Goal: Information Seeking & Learning: Learn about a topic

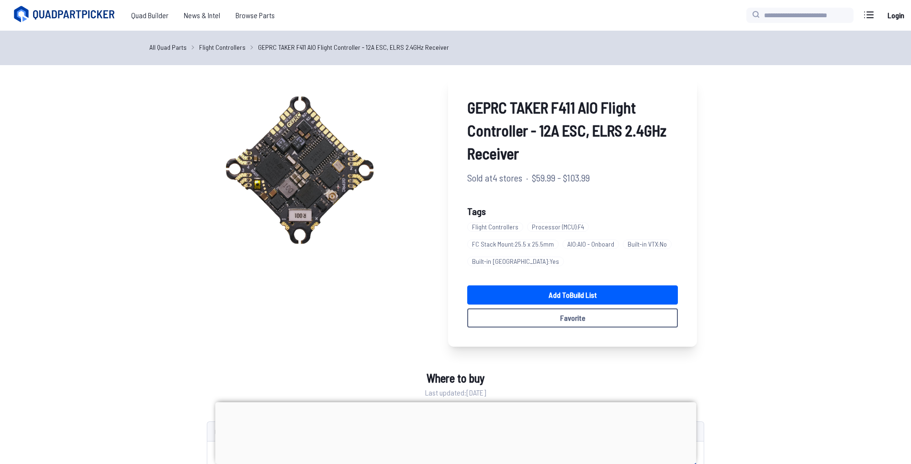
click at [84, 18] on icon at bounding box center [75, 15] width 83 height 10
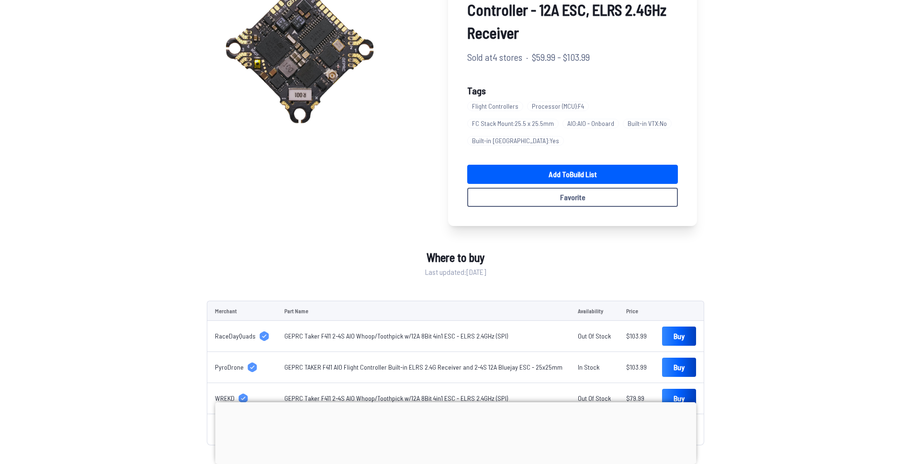
scroll to position [144, 0]
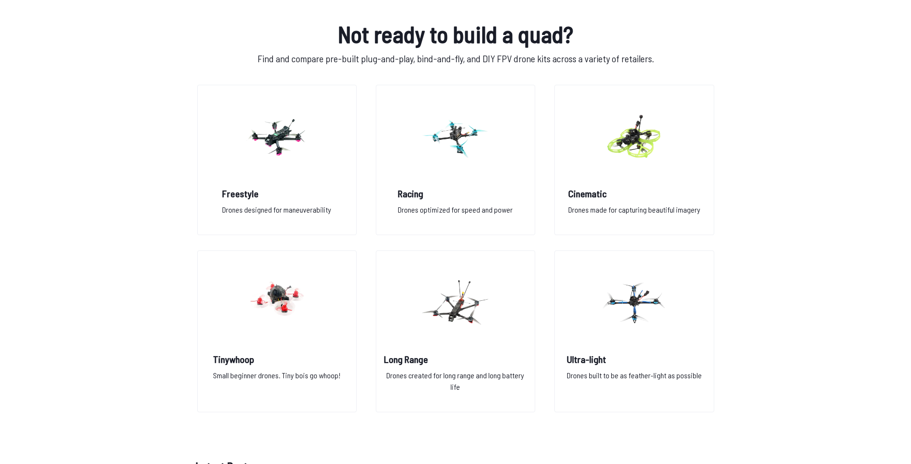
scroll to position [670, 0]
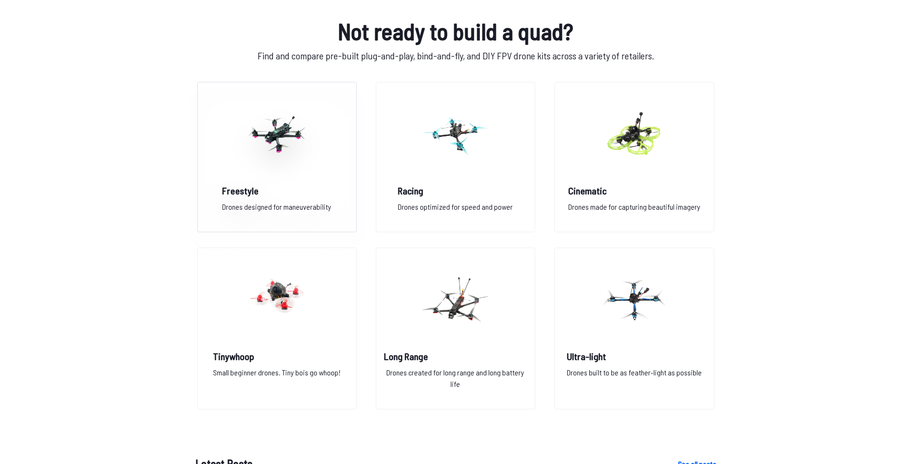
click at [304, 146] on img at bounding box center [276, 134] width 69 height 84
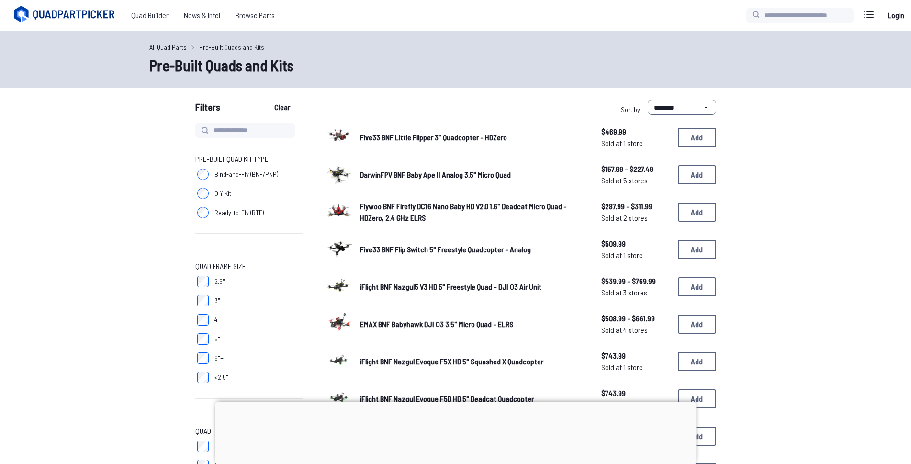
click at [713, 173] on button "Add" at bounding box center [697, 174] width 38 height 19
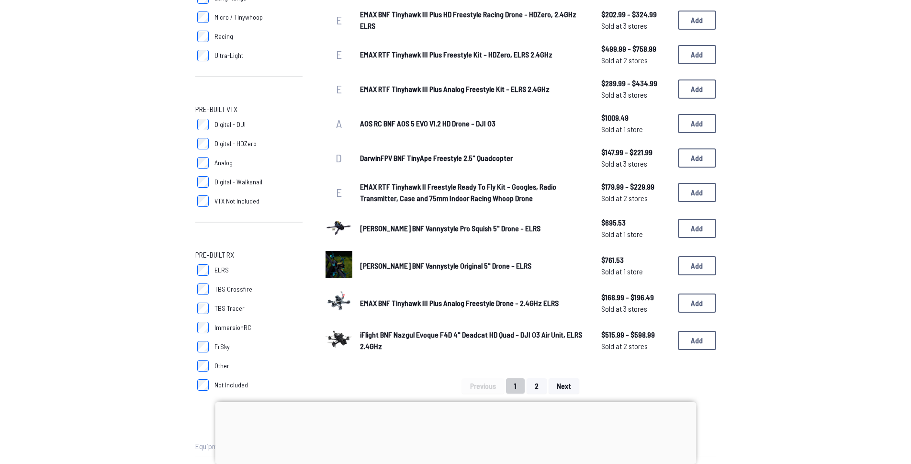
scroll to position [527, 0]
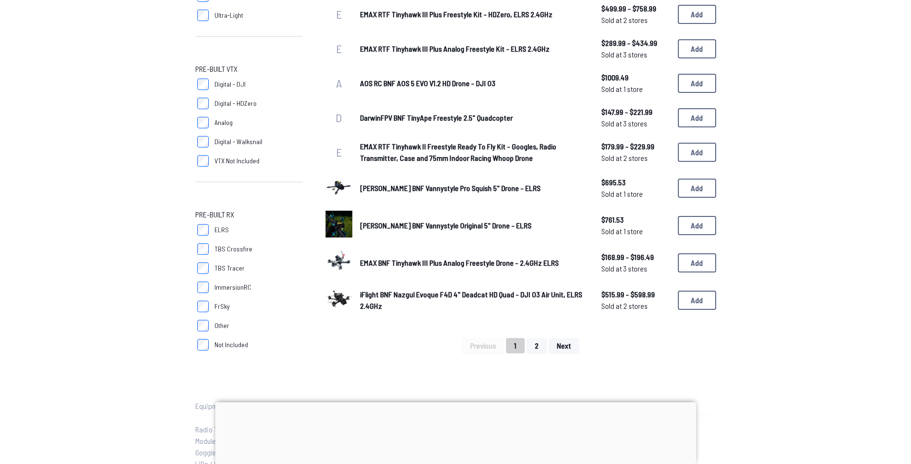
click at [516, 344] on button "1" at bounding box center [515, 345] width 19 height 15
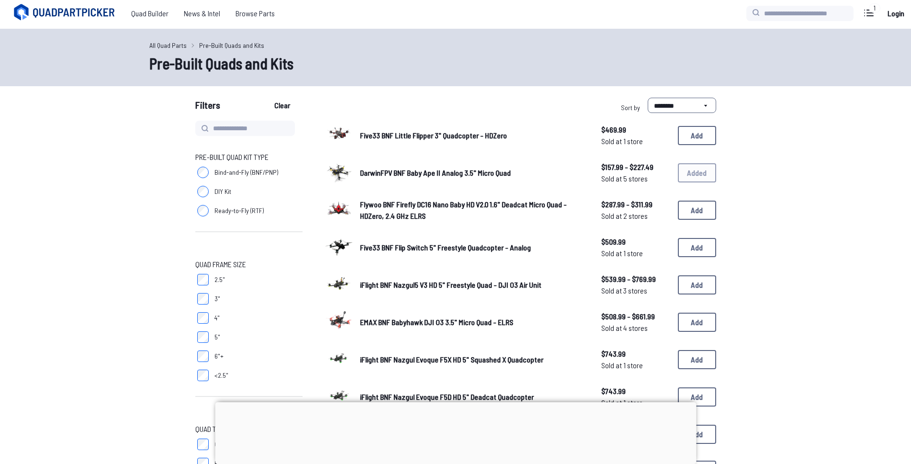
scroll to position [0, 0]
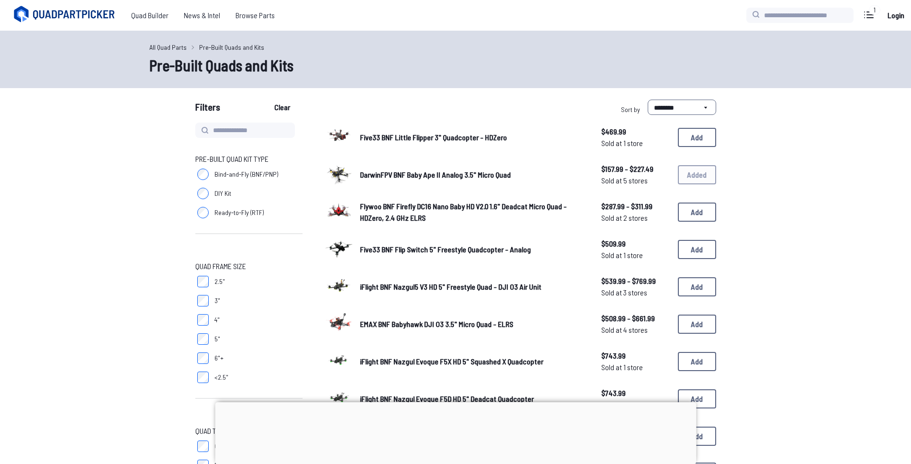
click at [870, 9] on div "1" at bounding box center [874, 10] width 11 height 10
click at [873, 8] on div "1" at bounding box center [874, 10] width 11 height 10
click at [858, 20] on label at bounding box center [868, 14] width 23 height 19
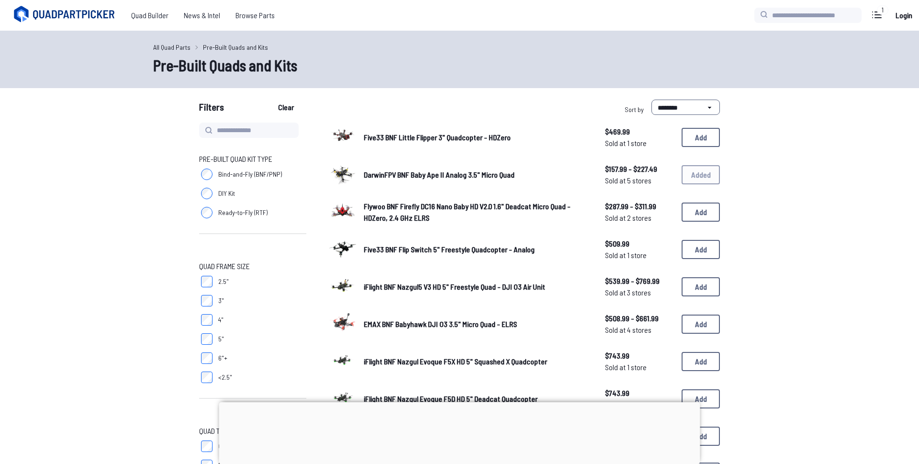
click at [457, 402] on div at bounding box center [459, 402] width 481 height 0
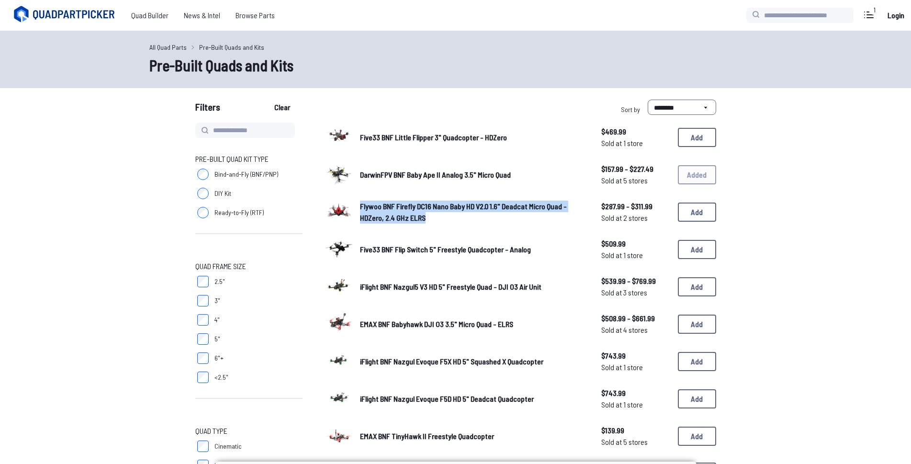
drag, startPoint x: 356, startPoint y: 204, endPoint x: 437, endPoint y: 224, distance: 83.2
click at [437, 224] on div "Flywoo BNF Firefly DC16 Nano Baby HD V2.0 1.6" Deadcat Micro Quad - HDZero, 2.4…" at bounding box center [520, 212] width 391 height 30
copy span "Flywoo BNF Firefly DC16 Nano Baby HD V2.0 1.6" Deadcat Micro Quad - HDZero, 2.4…"
drag, startPoint x: 416, startPoint y: 220, endPoint x: 796, endPoint y: 250, distance: 381.3
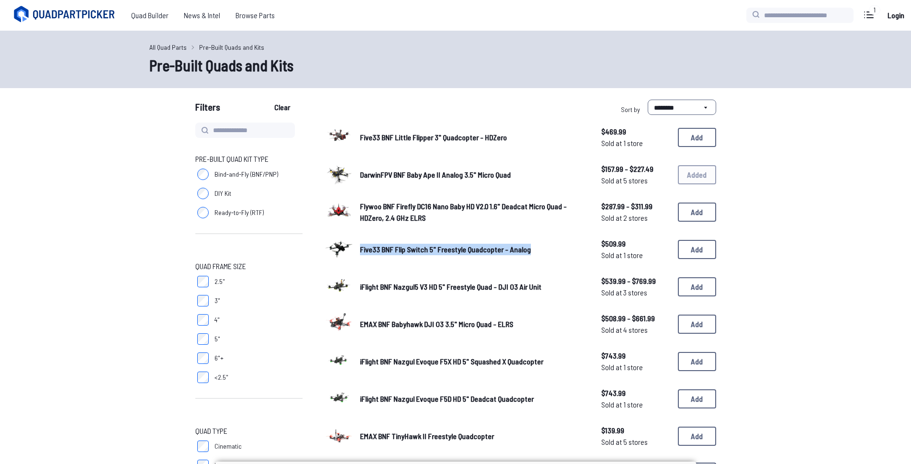
drag, startPoint x: 359, startPoint y: 250, endPoint x: 530, endPoint y: 246, distance: 171.4
click at [530, 246] on div "Five33 BNF Flip Switch 5" Freestyle Quadcopter - Analog $509.99 Sold at 1 store…" at bounding box center [520, 250] width 391 height 30
copy span "Five33 BNF Flip Switch 5" Freestyle Quadcopter - Analog"
click at [87, 16] on icon at bounding box center [65, 14] width 107 height 19
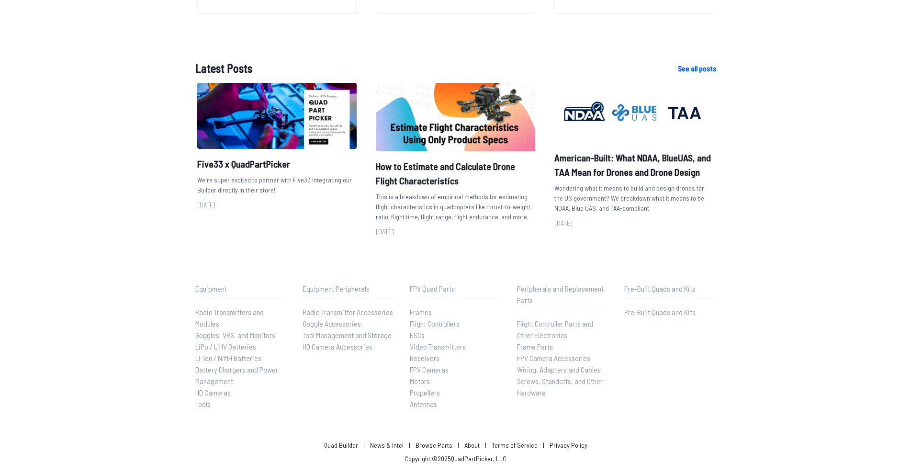
scroll to position [1073, 0]
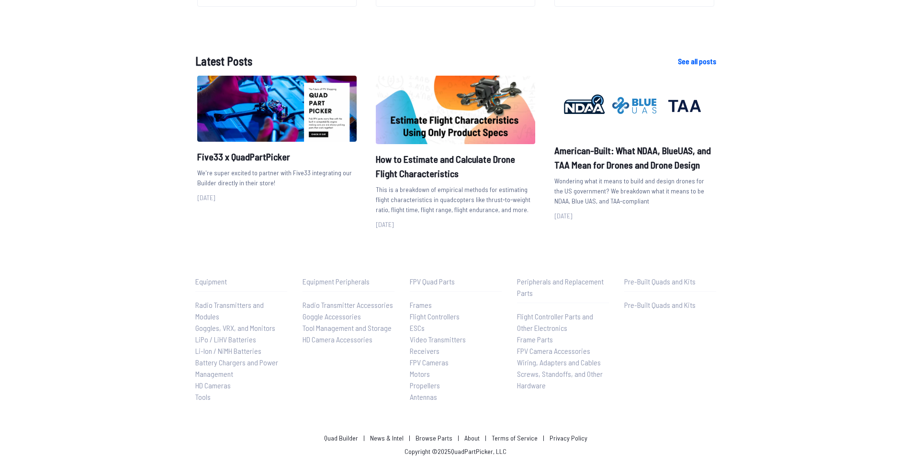
click at [446, 317] on span "Flight Controllers" at bounding box center [435, 316] width 50 height 9
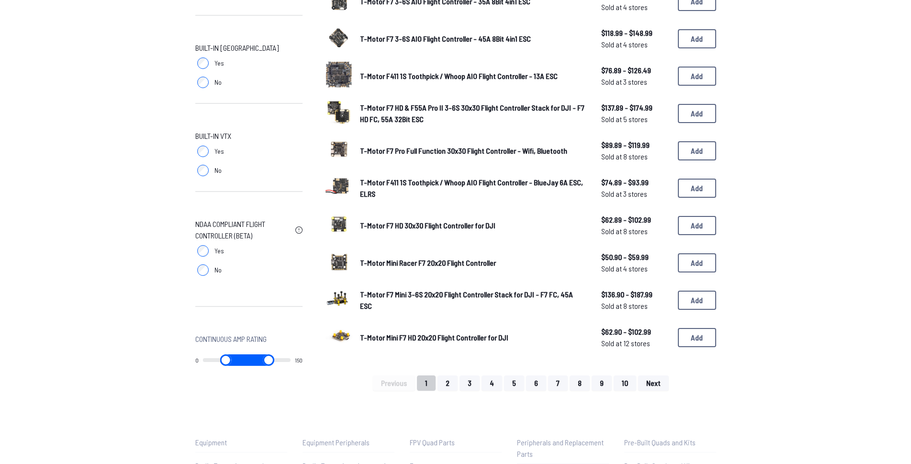
scroll to position [527, 0]
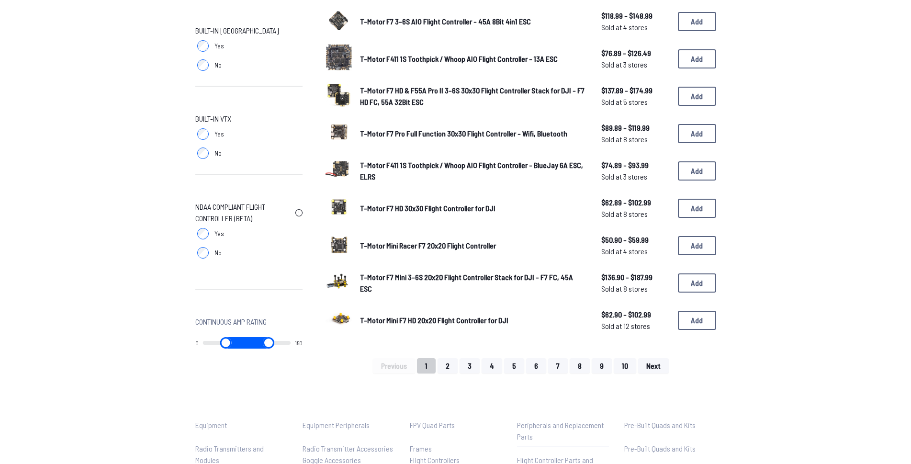
click at [422, 360] on button "1" at bounding box center [426, 365] width 19 height 15
